Goal: Task Accomplishment & Management: Use online tool/utility

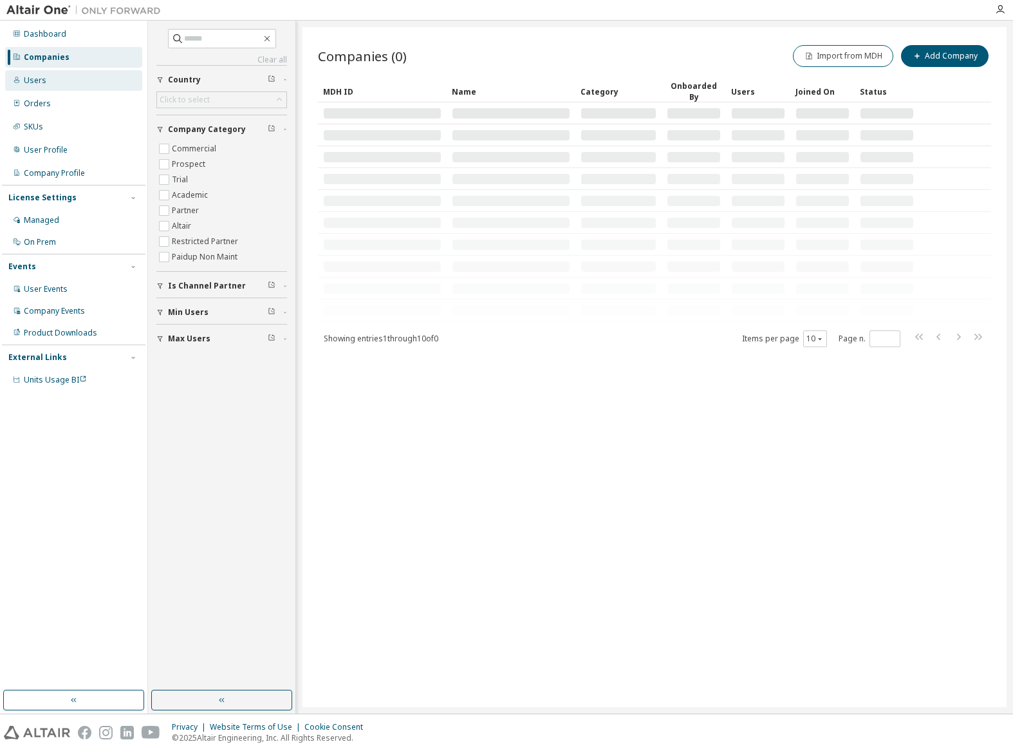
click at [41, 75] on div "Users" at bounding box center [35, 80] width 23 height 10
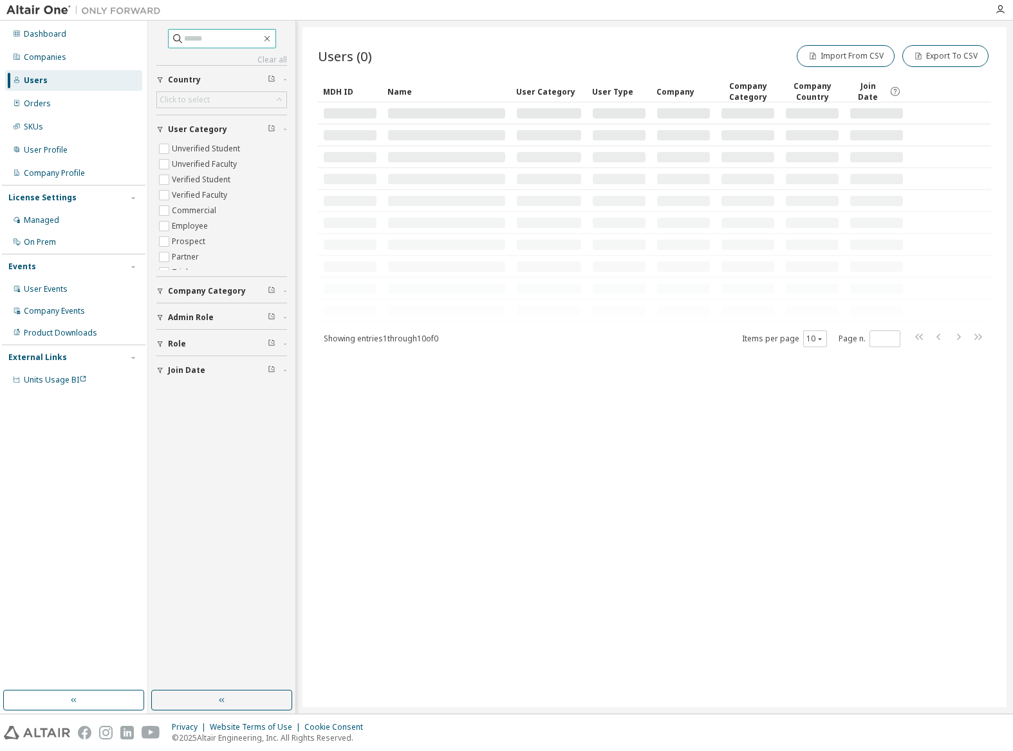
click at [221, 36] on input "text" at bounding box center [222, 38] width 77 height 13
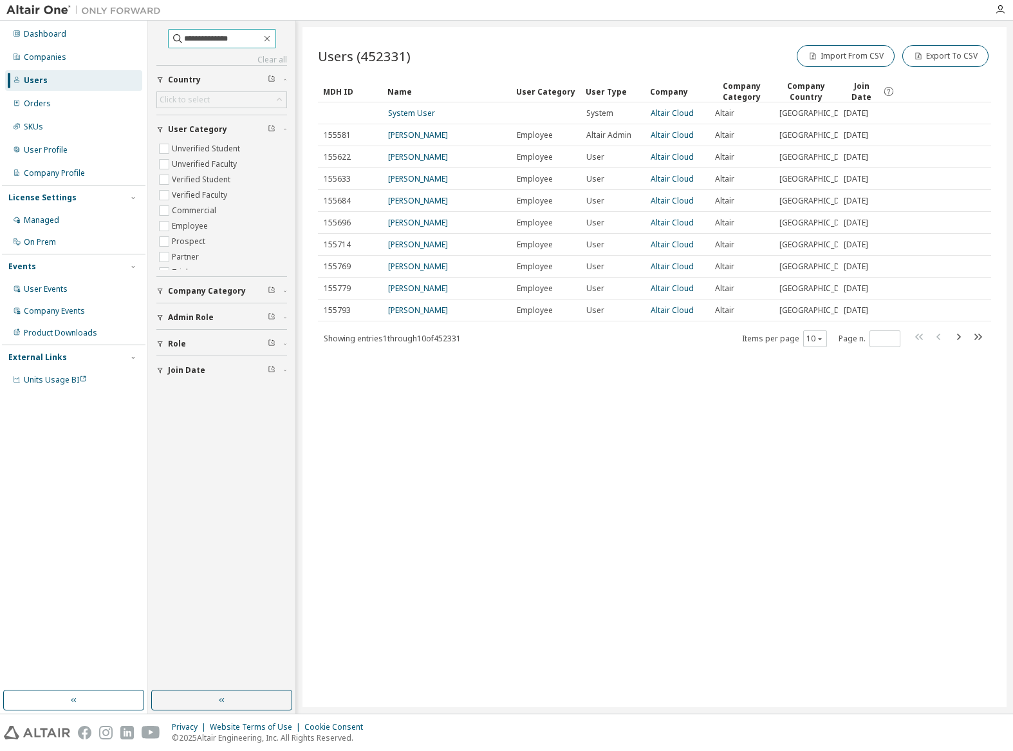
type input "**********"
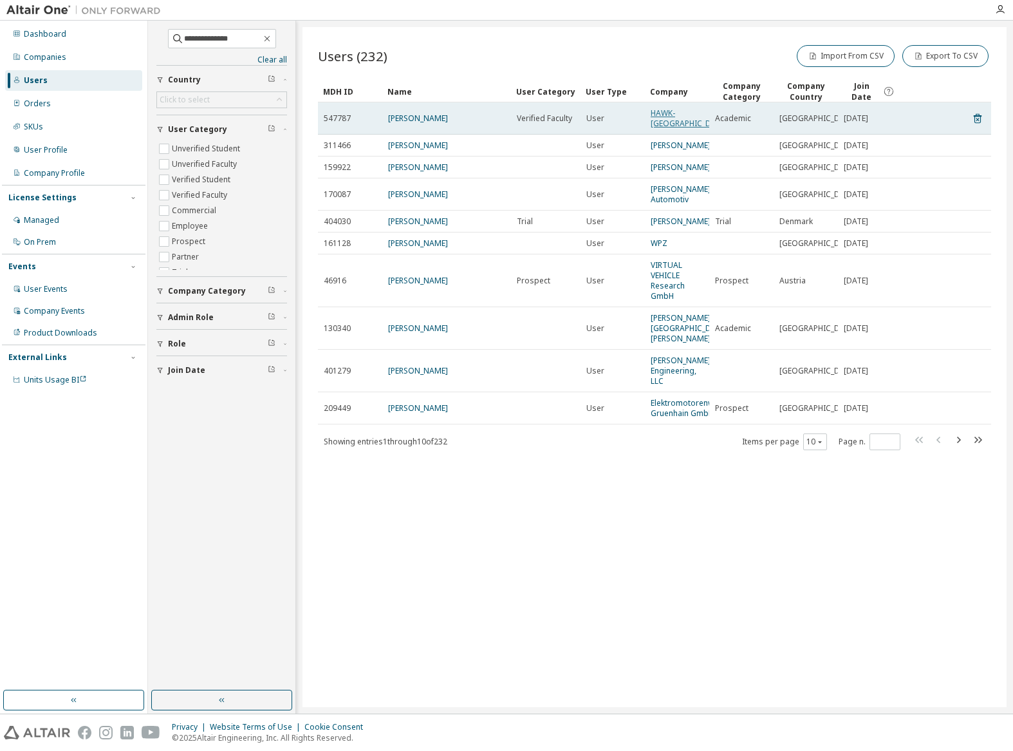
click at [681, 115] on link "HAWK-[GEOGRAPHIC_DATA]/Holzminden/[GEOGRAPHIC_DATA]" at bounding box center [752, 118] width 203 height 21
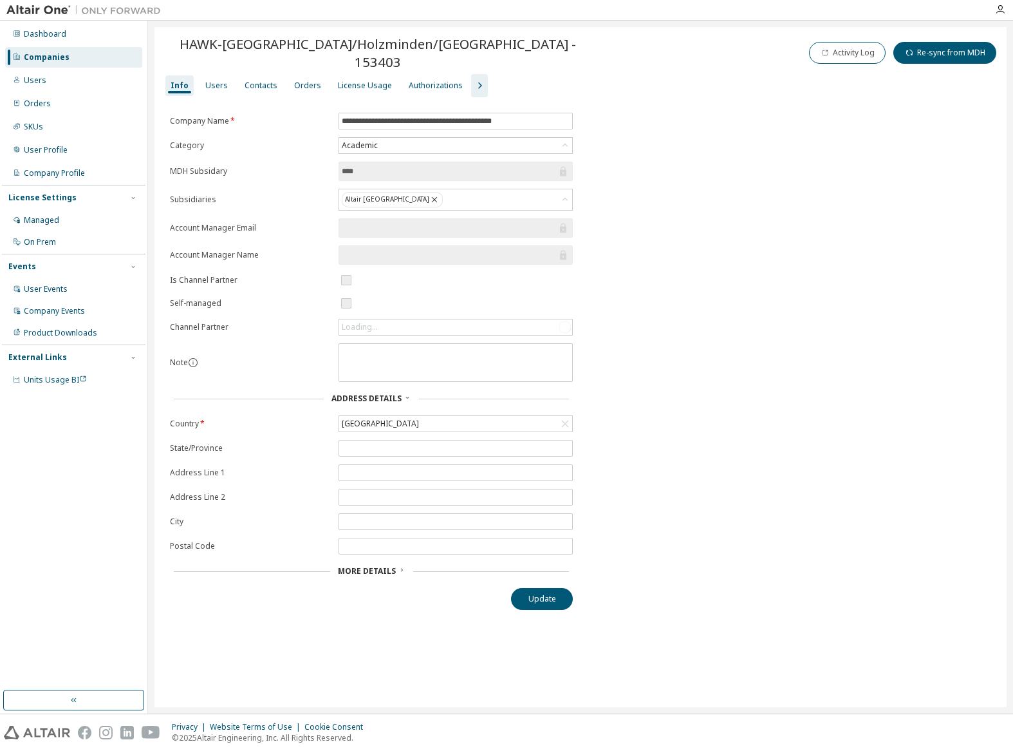
click at [472, 78] on icon "button" at bounding box center [479, 85] width 15 height 15
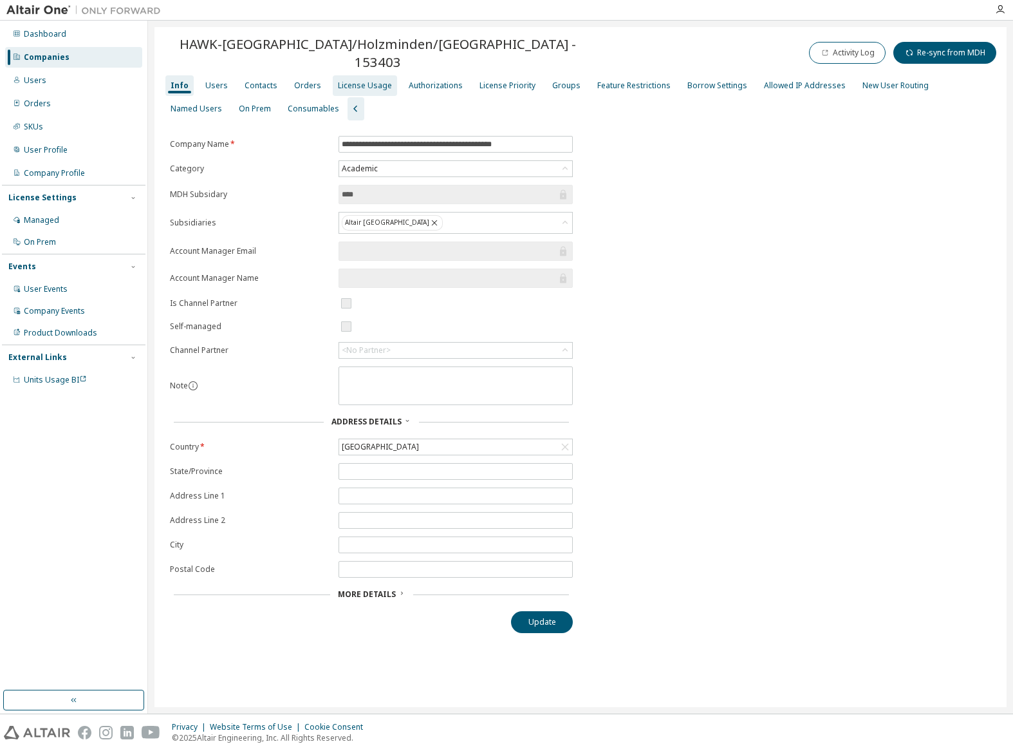
click at [365, 80] on div "License Usage" at bounding box center [365, 85] width 54 height 10
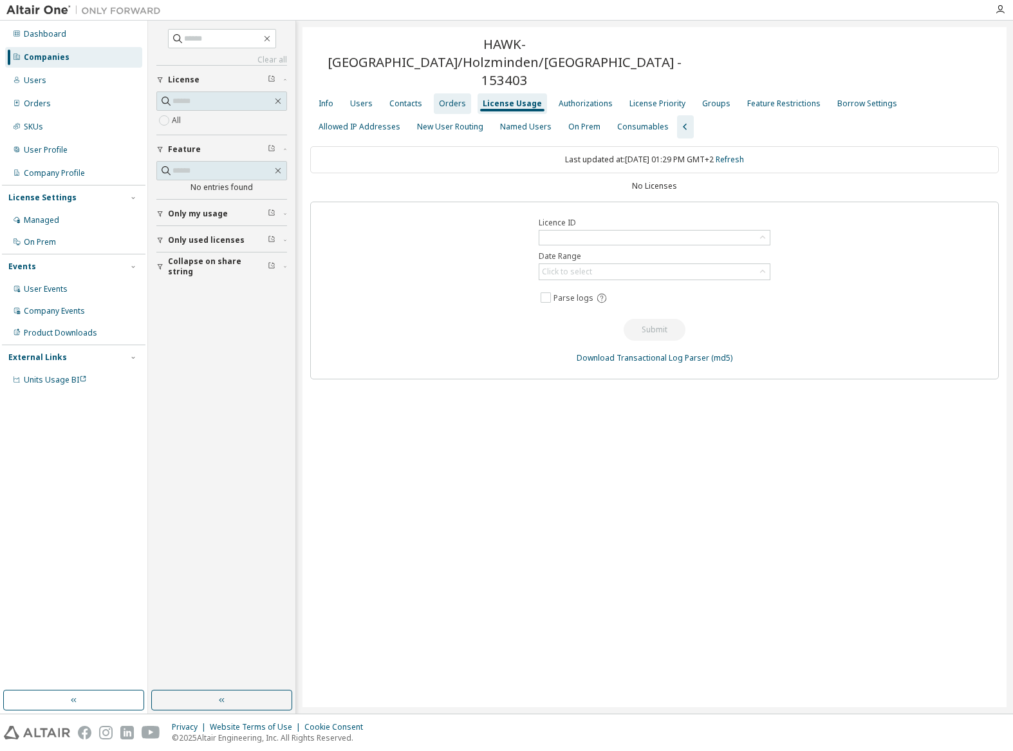
click at [453, 98] on div "Orders" at bounding box center [452, 103] width 27 height 10
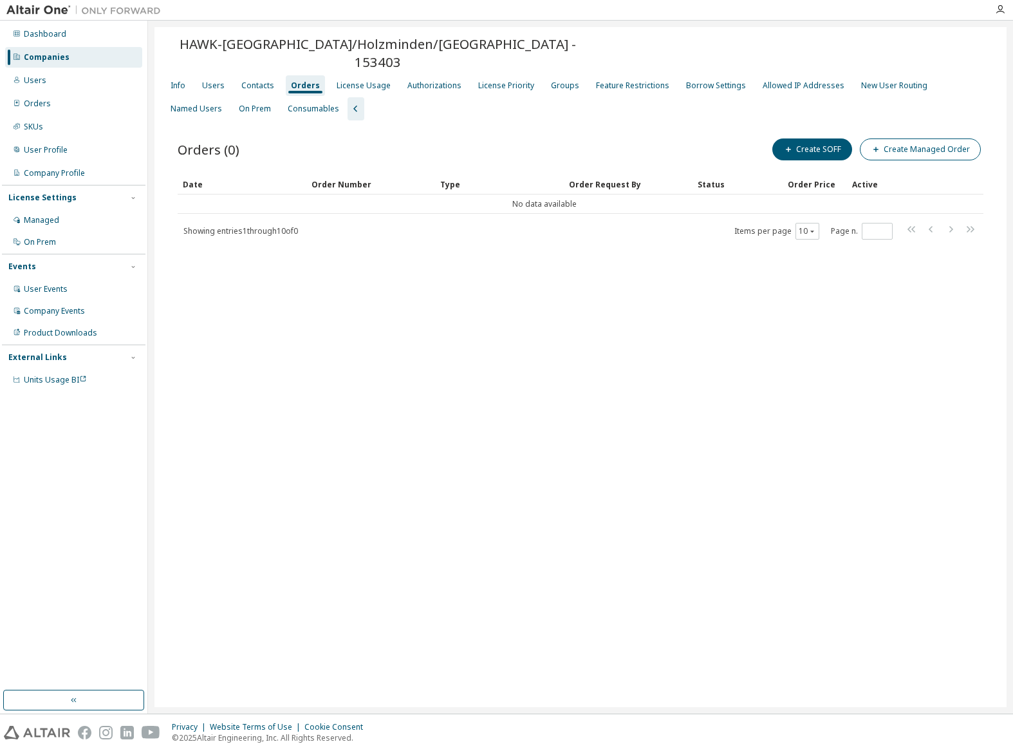
click at [919, 138] on button "Create Managed Order" at bounding box center [920, 149] width 121 height 22
